Goal: Find specific page/section: Find specific page/section

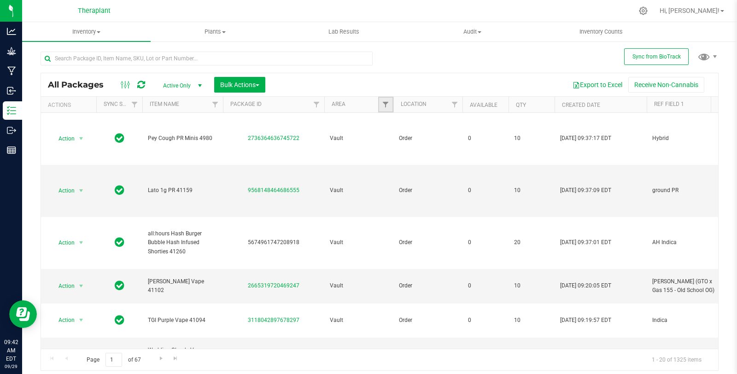
click at [380, 100] on link "Filter" at bounding box center [385, 105] width 15 height 16
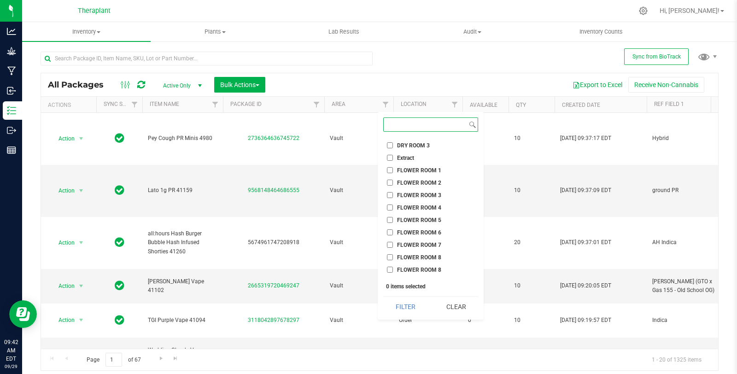
scroll to position [393, 0]
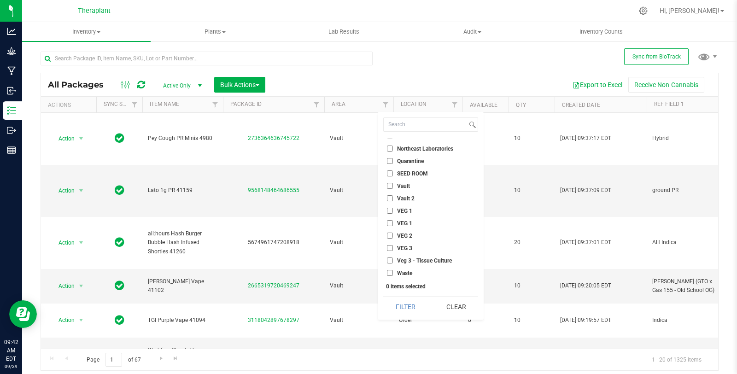
drag, startPoint x: 404, startPoint y: 195, endPoint x: 404, endPoint y: 199, distance: 4.6
click at [404, 196] on span "Vault 2" at bounding box center [406, 199] width 18 height 6
click at [393, 195] on input "Vault 2" at bounding box center [390, 198] width 6 height 6
checkbox input "true"
click at [415, 308] on button "Filter" at bounding box center [405, 307] width 44 height 20
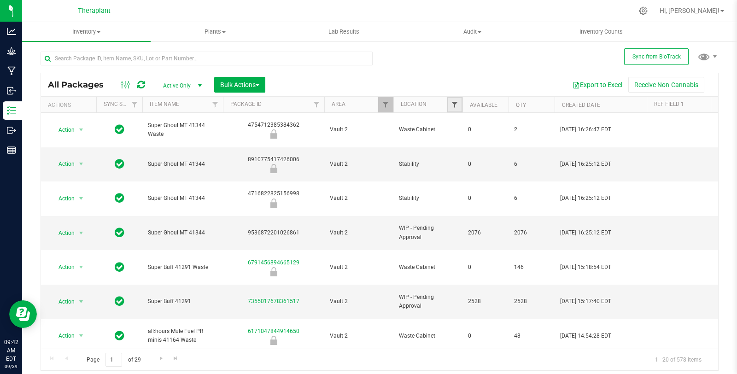
click at [453, 105] on span "Filter" at bounding box center [454, 104] width 7 height 7
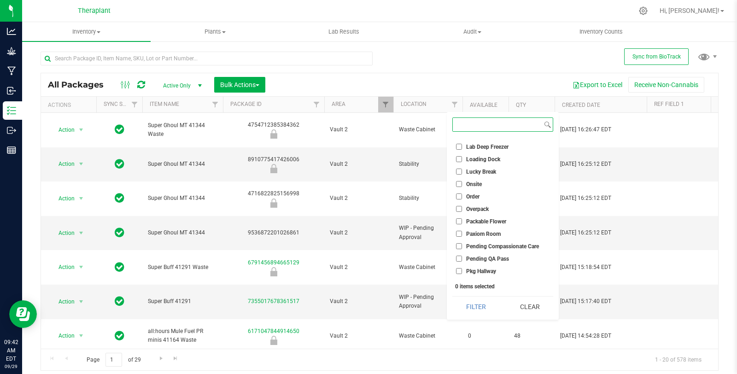
scroll to position [369, 0]
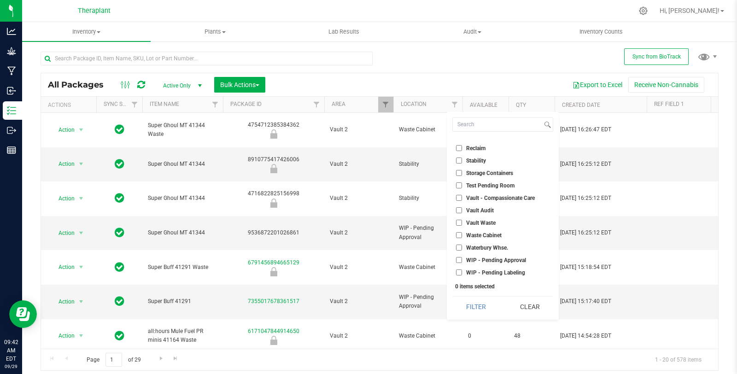
click at [504, 255] on li "WIP - Pending Approval" at bounding box center [502, 260] width 101 height 10
click at [503, 251] on li "Waterbury Whse." at bounding box center [502, 248] width 101 height 10
click at [503, 258] on span "WIP - Pending Approval" at bounding box center [496, 261] width 60 height 6
click at [462, 258] on input "WIP - Pending Approval" at bounding box center [459, 260] width 6 height 6
checkbox input "true"
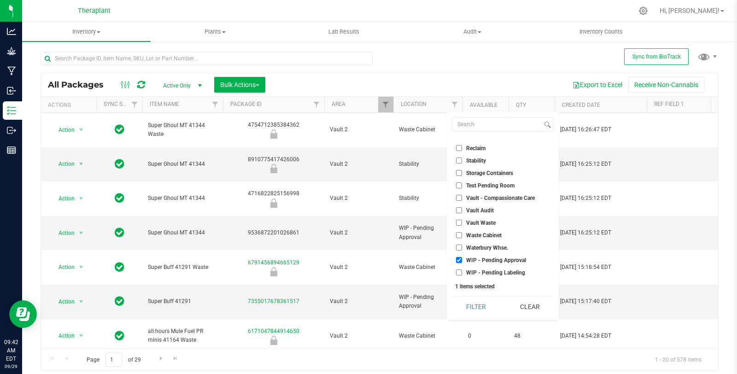
click at [503, 270] on span "WIP - Pending Labeling" at bounding box center [495, 273] width 59 height 6
click at [462, 270] on input "WIP - Pending Labeling" at bounding box center [459, 272] width 6 height 6
checkbox input "true"
click at [488, 302] on button "Filter" at bounding box center [475, 307] width 47 height 20
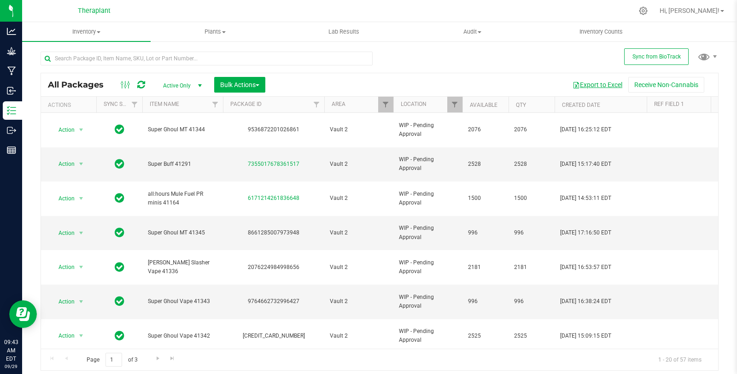
click at [600, 82] on button "Export to Excel" at bounding box center [598, 85] width 62 height 16
click at [166, 66] on div at bounding box center [207, 62] width 332 height 21
click at [455, 102] on span "Filter" at bounding box center [454, 104] width 7 height 7
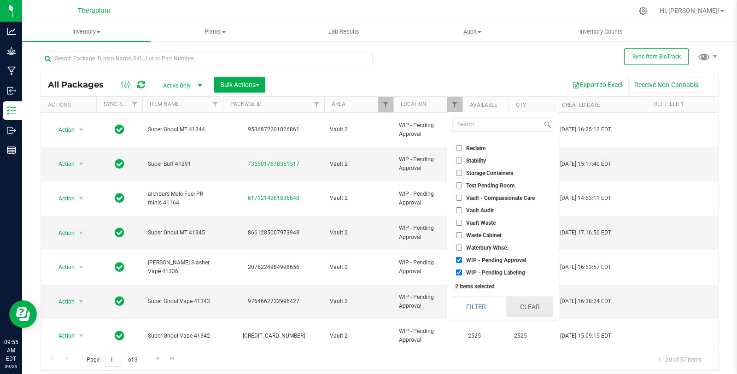
click at [540, 301] on button "Clear" at bounding box center [529, 307] width 47 height 20
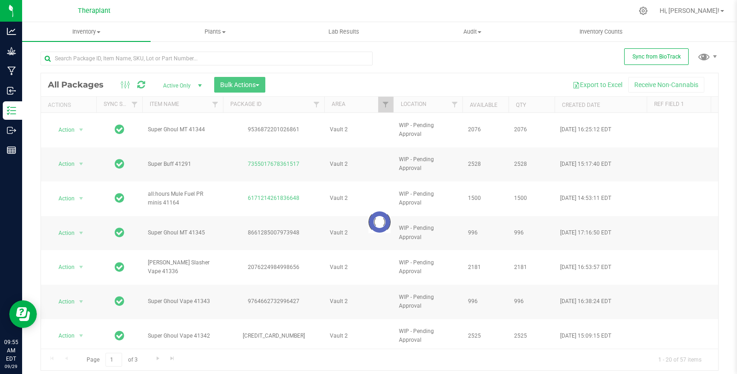
checkbox input "true"
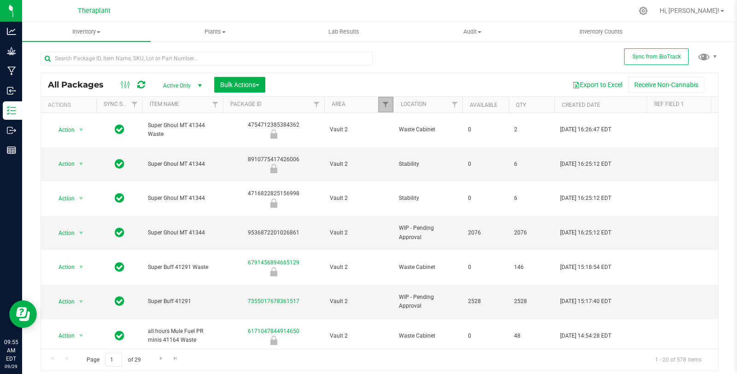
click at [384, 107] on span "Filter" at bounding box center [385, 104] width 7 height 7
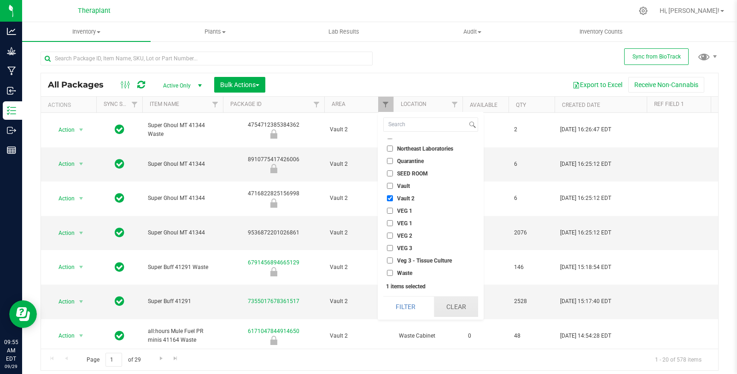
click at [466, 309] on button "Clear" at bounding box center [456, 307] width 44 height 20
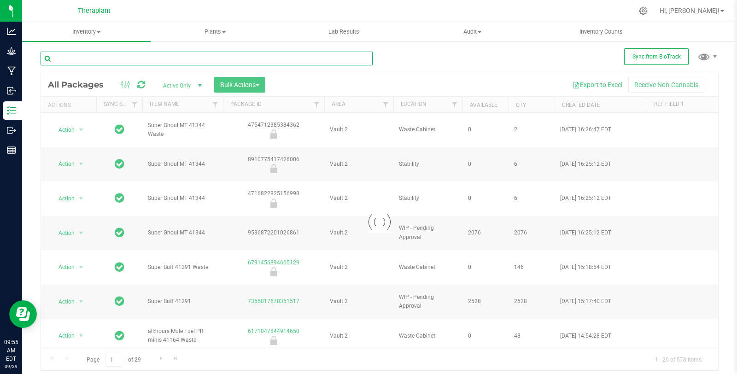
click at [137, 56] on input "text" at bounding box center [207, 59] width 332 height 14
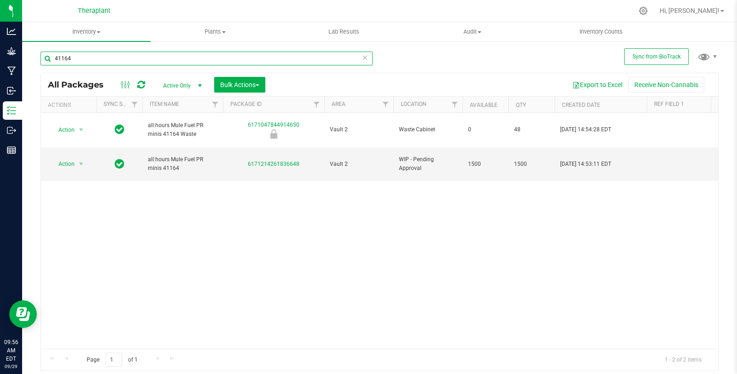
type input "41164"
click at [363, 58] on icon at bounding box center [365, 57] width 6 height 11
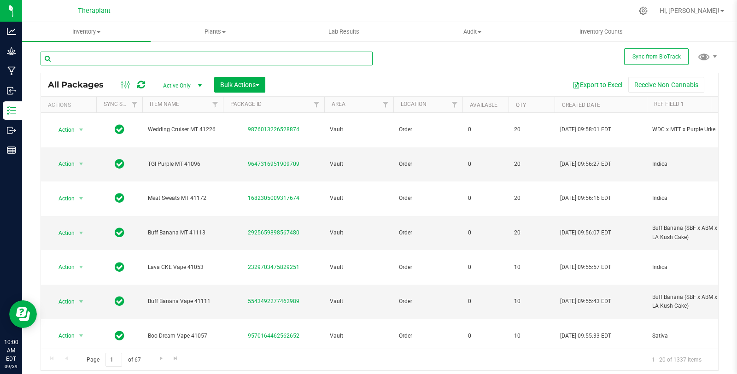
click at [200, 59] on input "text" at bounding box center [207, 59] width 332 height 14
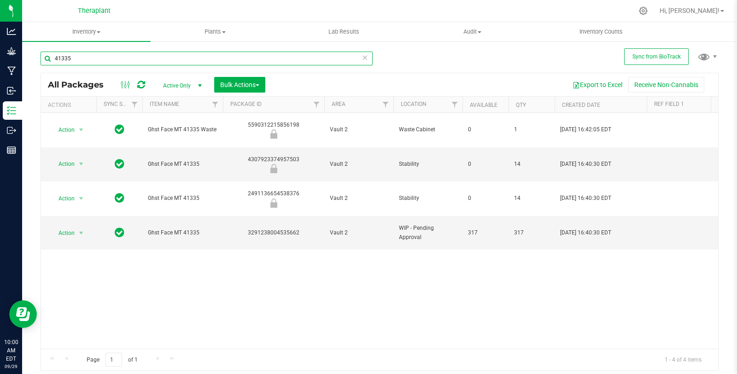
type input "41335"
click at [365, 57] on icon at bounding box center [365, 57] width 6 height 11
